Goal: Task Accomplishment & Management: Use online tool/utility

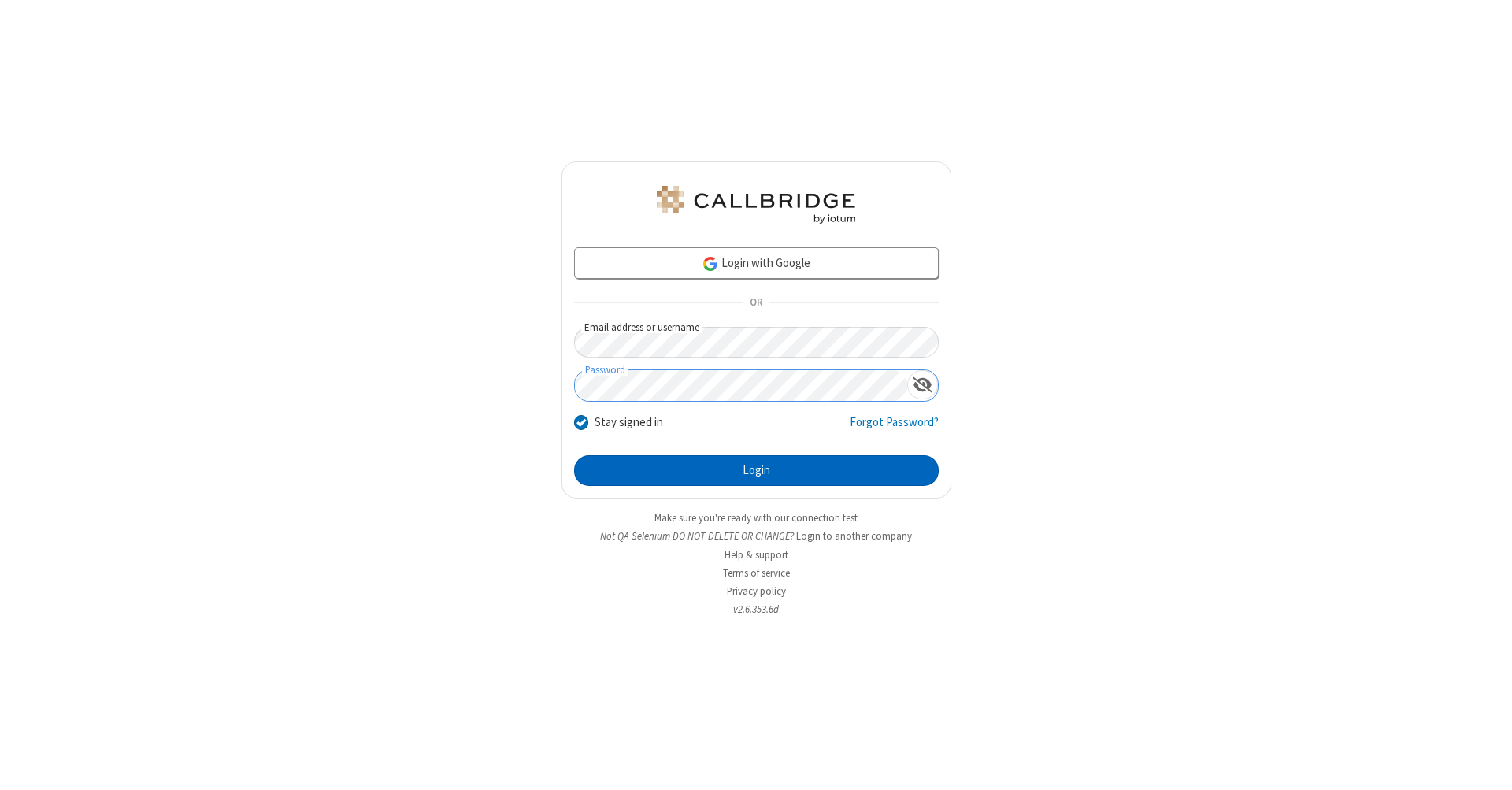
click at [756, 471] on button "Login" at bounding box center [756, 471] width 365 height 32
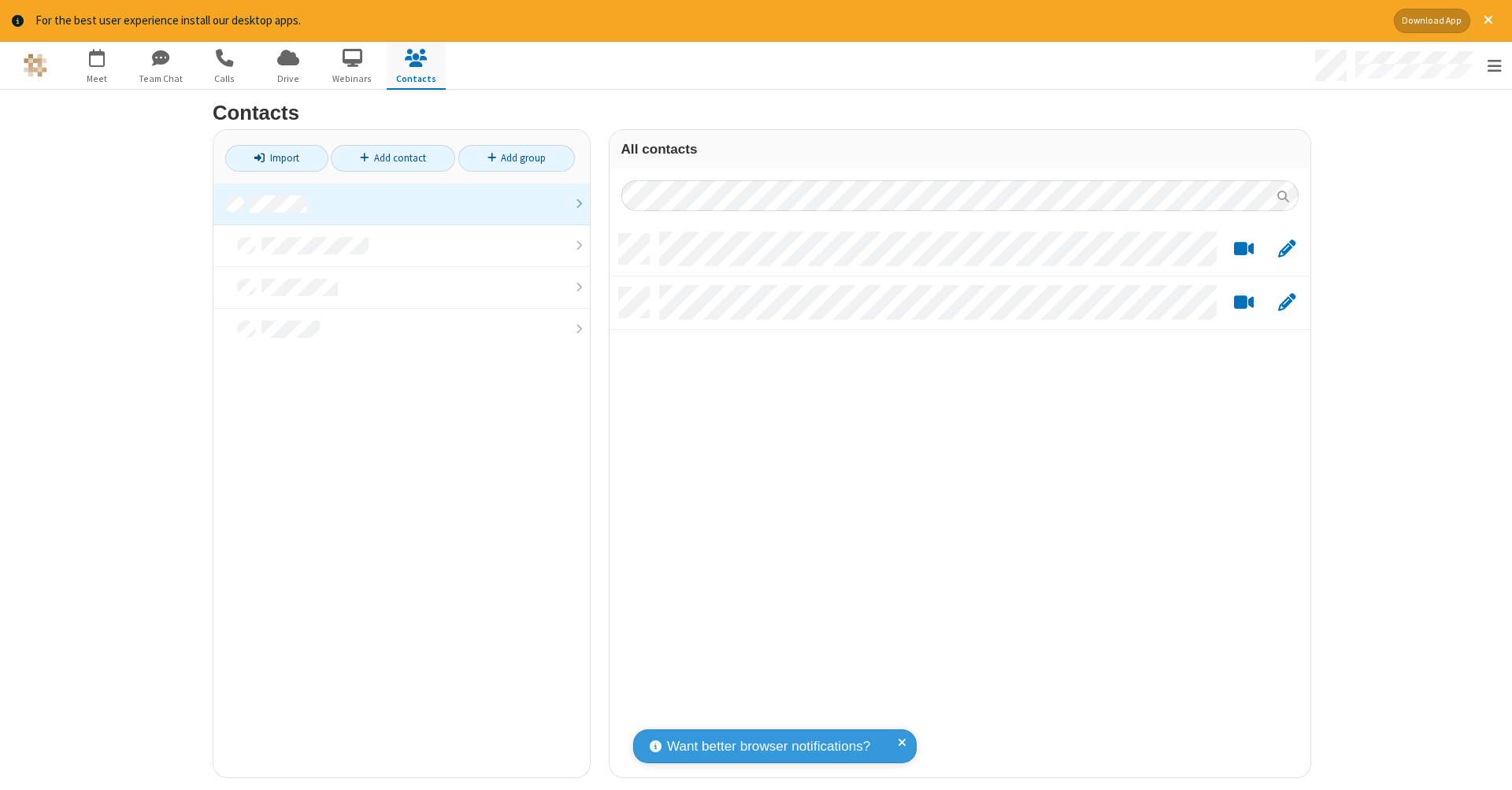
scroll to position [544, 689]
